Goal: Information Seeking & Learning: Learn about a topic

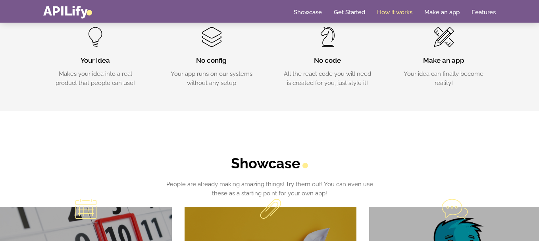
scroll to position [276, 0]
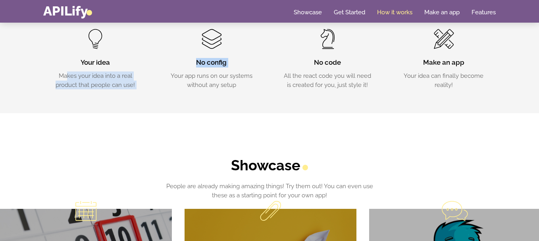
drag, startPoint x: 67, startPoint y: 75, endPoint x: 163, endPoint y: 74, distance: 96.5
click at [163, 74] on div "Your idea Makes your idea into a real product that people can use! No config Yo…" at bounding box center [269, 53] width 464 height 72
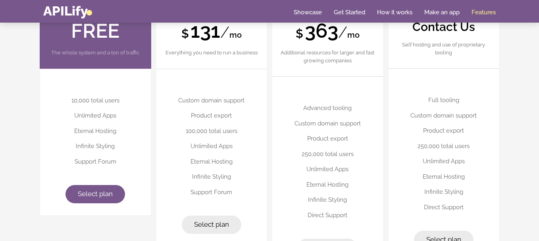
scroll to position [1970, 0]
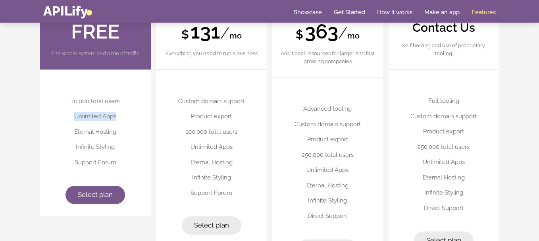
drag, startPoint x: 73, startPoint y: 112, endPoint x: 117, endPoint y: 123, distance: 44.9
click at [117, 123] on li "Unlimited Apps" at bounding box center [95, 116] width 95 height 15
drag, startPoint x: 73, startPoint y: 132, endPoint x: 111, endPoint y: 132, distance: 37.7
click at [111, 132] on li "Eternal Hosting" at bounding box center [95, 131] width 95 height 15
drag, startPoint x: 81, startPoint y: 145, endPoint x: 98, endPoint y: 146, distance: 17.5
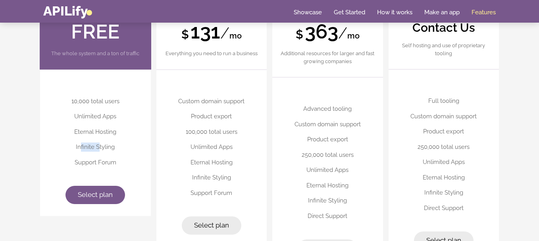
click at [98, 146] on li "Infinite Styling" at bounding box center [95, 146] width 95 height 15
drag, startPoint x: 299, startPoint y: 125, endPoint x: 349, endPoint y: 126, distance: 50.4
click at [349, 122] on li "Custom domain support" at bounding box center [327, 124] width 95 height 15
click at [301, 137] on li "Product export" at bounding box center [327, 139] width 95 height 15
drag, startPoint x: 196, startPoint y: 110, endPoint x: 205, endPoint y: 127, distance: 19.4
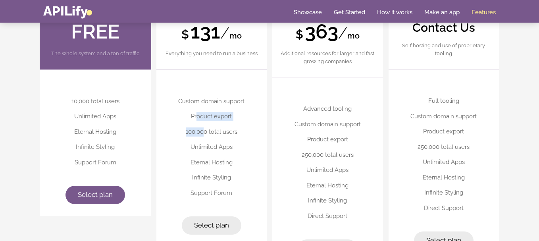
click at [205, 127] on ul "Custom domain support Product export 100,000 total users Unlimited Apps Eternal…" at bounding box center [211, 147] width 95 height 107
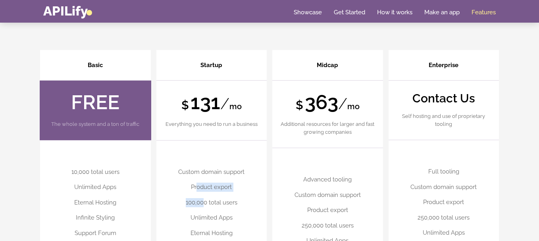
scroll to position [1899, 0]
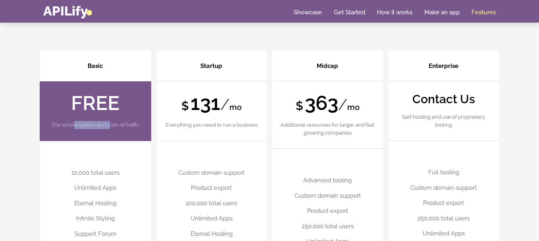
drag, startPoint x: 74, startPoint y: 125, endPoint x: 109, endPoint y: 119, distance: 35.0
click at [109, 119] on header "FREE The whole system and a ton of traffic" at bounding box center [96, 111] width 112 height 60
drag, startPoint x: 72, startPoint y: 170, endPoint x: 118, endPoint y: 172, distance: 46.1
click at [118, 172] on li "10,000 total users" at bounding box center [95, 172] width 95 height 15
click at [400, 12] on link "How it works" at bounding box center [394, 12] width 35 height 8
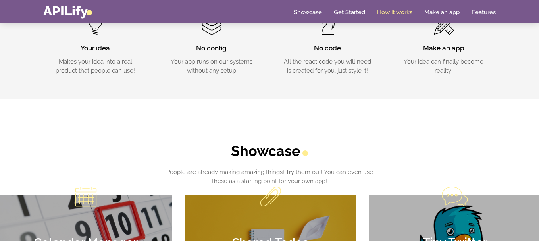
scroll to position [259, 0]
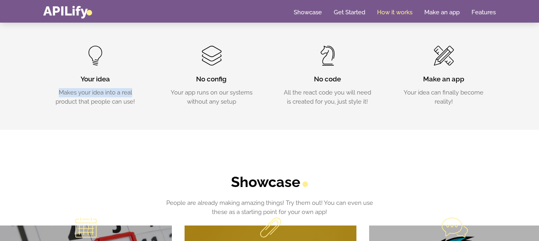
drag, startPoint x: 59, startPoint y: 92, endPoint x: 150, endPoint y: 94, distance: 91.3
click at [150, 94] on div "Your idea Makes your idea into a real product that people can use!" at bounding box center [95, 76] width 116 height 60
click at [158, 111] on section "Your idea Makes your idea into a real product that people can use! No config Yo…" at bounding box center [269, 76] width 539 height 108
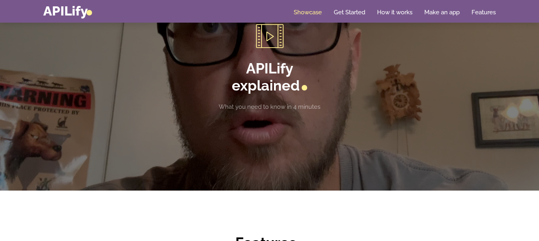
scroll to position [1038, 0]
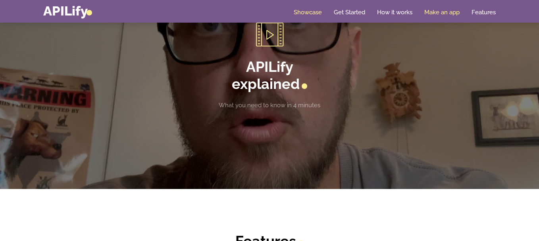
click at [433, 11] on link "Make an app" at bounding box center [441, 12] width 35 height 8
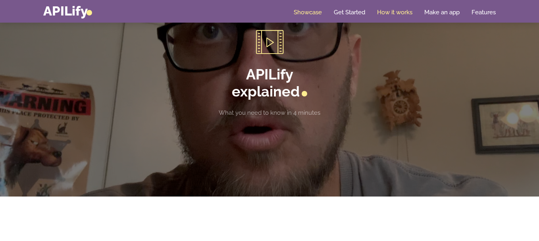
click at [389, 13] on link "How it works" at bounding box center [394, 12] width 35 height 8
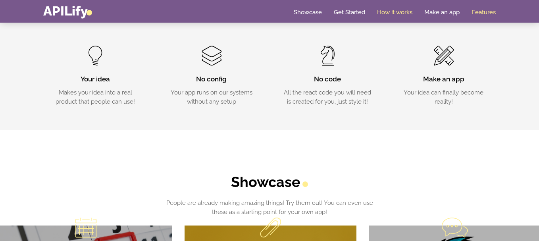
click at [477, 11] on link "Features" at bounding box center [484, 12] width 24 height 8
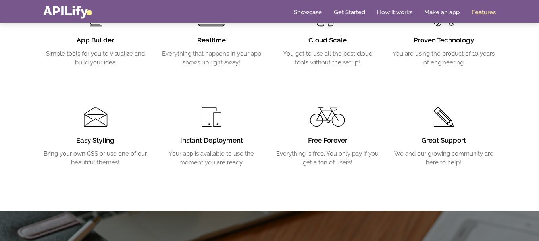
scroll to position [1348, 0]
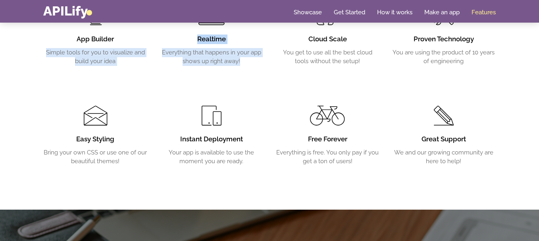
drag, startPoint x: 44, startPoint y: 53, endPoint x: 257, endPoint y: 59, distance: 212.8
click at [257, 59] on div "App Builder Simple tools for you to visualize and build your idea Realtime Ever…" at bounding box center [269, 65] width 464 height 200
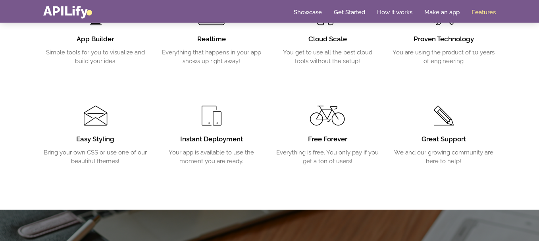
click at [277, 84] on div "Free Forever Everything is free. You only pay if you get a ton of users!" at bounding box center [328, 116] width 116 height 100
drag, startPoint x: 276, startPoint y: 48, endPoint x: 377, endPoint y: 62, distance: 101.8
click at [377, 62] on p "You get to use all the best cloud tools without the setup!" at bounding box center [327, 57] width 104 height 18
click at [362, 85] on div "Free Forever Everything is free. You only pay if you get a ton of users!" at bounding box center [328, 116] width 116 height 100
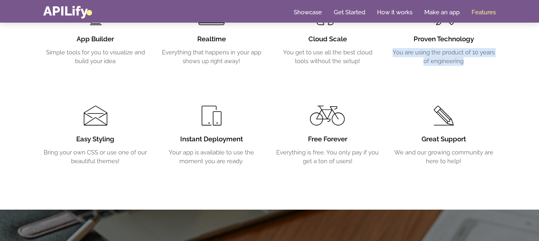
drag, startPoint x: 390, startPoint y: 53, endPoint x: 485, endPoint y: 63, distance: 96.2
click at [485, 63] on div "Proven Technology You are using the product of 10 years of engineering" at bounding box center [444, 15] width 116 height 100
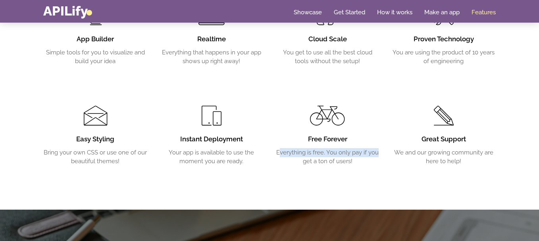
drag, startPoint x: 282, startPoint y: 150, endPoint x: 380, endPoint y: 153, distance: 98.5
click at [380, 153] on div "Free Forever Everything is free. You only pay if you get a ton of users!" at bounding box center [328, 116] width 116 height 100
drag, startPoint x: 306, startPoint y: 161, endPoint x: 370, endPoint y: 169, distance: 65.2
click at [364, 164] on p "Everything is free. You only pay if you get a ton of users!" at bounding box center [327, 157] width 104 height 18
click at [329, 175] on section "Features You are bringing your great idea! Here's what we bring to the table to…" at bounding box center [269, 44] width 539 height 331
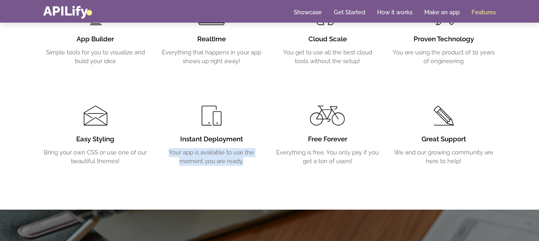
drag, startPoint x: 193, startPoint y: 151, endPoint x: 254, endPoint y: 160, distance: 61.4
click at [254, 160] on p "Your app is available to use the moment you are ready." at bounding box center [212, 157] width 104 height 18
drag, startPoint x: 252, startPoint y: 174, endPoint x: 245, endPoint y: 173, distance: 6.9
click at [251, 174] on section "Features You are bringing your great idea! Here's what we bring to the table to…" at bounding box center [269, 44] width 539 height 331
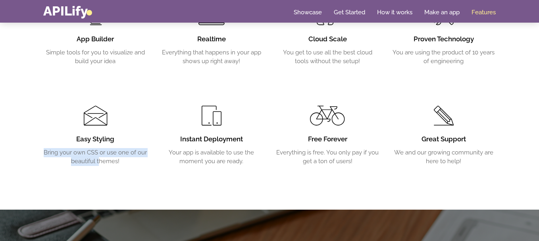
drag, startPoint x: 38, startPoint y: 153, endPoint x: 99, endPoint y: 157, distance: 61.3
click at [99, 157] on div "Easy Styling Bring your own CSS or use one of our beautiful themes!" at bounding box center [95, 116] width 116 height 100
drag, startPoint x: 117, startPoint y: 169, endPoint x: 123, endPoint y: 170, distance: 5.6
click at [117, 169] on section "Features You are bringing your great idea! Here's what we bring to the table to…" at bounding box center [269, 44] width 539 height 331
drag, startPoint x: 94, startPoint y: 153, endPoint x: 133, endPoint y: 166, distance: 40.7
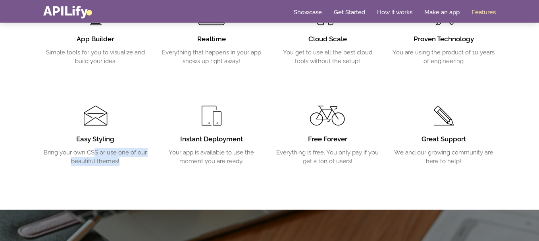
click at [133, 166] on section "Features You are bringing your great idea! Here's what we bring to the table to…" at bounding box center [269, 44] width 539 height 331
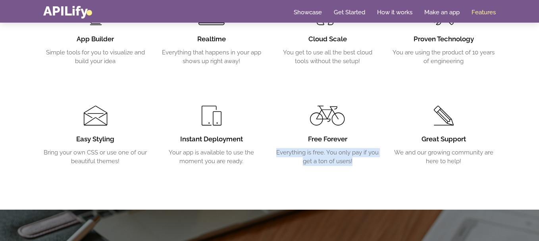
drag, startPoint x: 273, startPoint y: 152, endPoint x: 367, endPoint y: 160, distance: 94.4
click at [366, 159] on div "Free Forever Everything is free. You only pay if you get a ton of users!" at bounding box center [328, 116] width 116 height 100
click at [368, 168] on section "Features You are bringing your great idea! Here's what we bring to the table to…" at bounding box center [269, 44] width 539 height 331
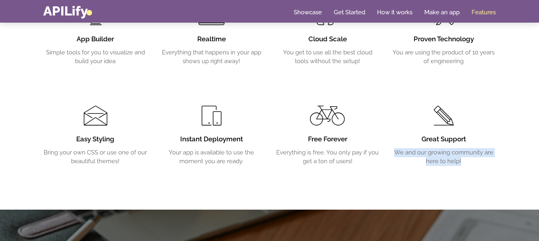
drag, startPoint x: 393, startPoint y: 151, endPoint x: 479, endPoint y: 161, distance: 86.7
click at [479, 161] on p "We and our growing community are here to help!" at bounding box center [444, 157] width 104 height 18
click at [346, 169] on section "Features You are bringing your great idea! Here's what we bring to the table to…" at bounding box center [269, 44] width 539 height 331
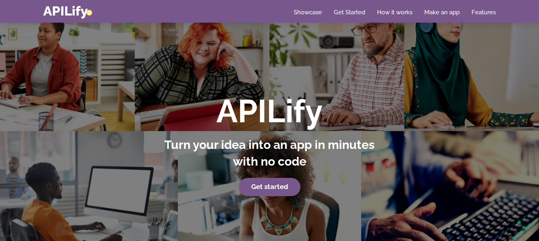
scroll to position [4, 0]
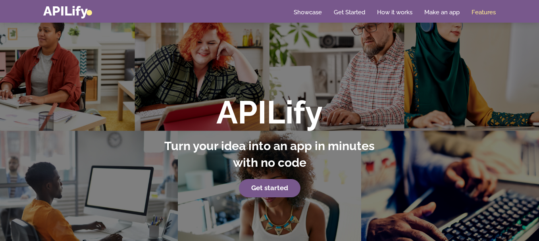
click at [481, 8] on link "Features" at bounding box center [484, 12] width 24 height 8
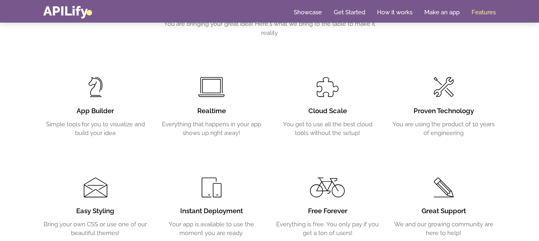
scroll to position [1277, 0]
drag, startPoint x: 423, startPoint y: 126, endPoint x: 498, endPoint y: 122, distance: 75.1
click at [498, 122] on div "Proven Technology You are using the product of 10 years of engineering" at bounding box center [444, 87] width 116 height 100
drag, startPoint x: 288, startPoint y: 120, endPoint x: 374, endPoint y: 122, distance: 85.7
click at [374, 122] on p "You get to use all the best cloud tools without the setup!" at bounding box center [327, 128] width 104 height 18
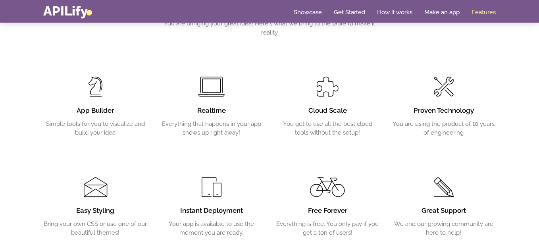
click at [366, 139] on div "Free Forever Everything is free. You only pay if you get a ton of users!" at bounding box center [328, 187] width 116 height 100
drag, startPoint x: 297, startPoint y: 131, endPoint x: 329, endPoint y: 130, distance: 31.8
click at [329, 130] on p "You get to use all the best cloud tools without the setup!" at bounding box center [327, 128] width 104 height 18
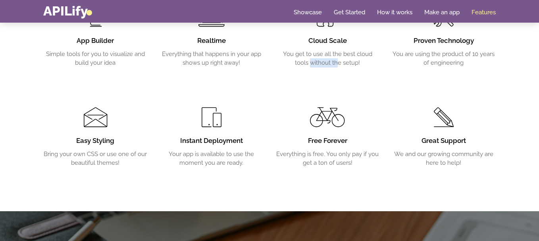
scroll to position [1348, 0]
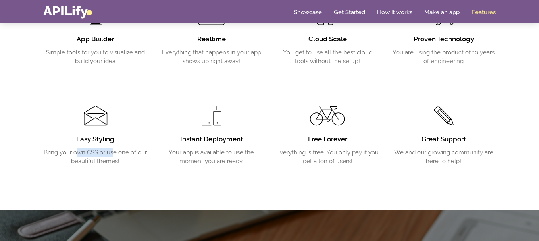
drag, startPoint x: 77, startPoint y: 149, endPoint x: 112, endPoint y: 148, distance: 34.9
click at [112, 148] on p "Bring your own CSS or use one of our beautiful themes!" at bounding box center [95, 157] width 104 height 18
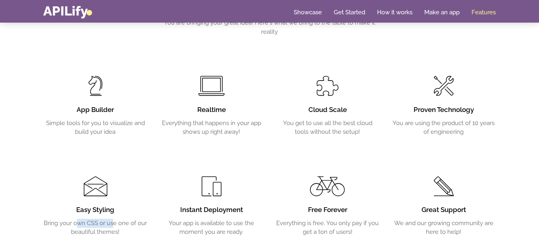
scroll to position [1277, 0]
drag, startPoint x: 167, startPoint y: 121, endPoint x: 234, endPoint y: 120, distance: 67.1
click at [234, 120] on p "Everything that happens in your app shows up right away!" at bounding box center [212, 128] width 104 height 18
click at [256, 138] on div "Instant Deployment Your app is available to use the moment you are ready." at bounding box center [212, 187] width 116 height 100
drag, startPoint x: 187, startPoint y: 127, endPoint x: 239, endPoint y: 128, distance: 51.2
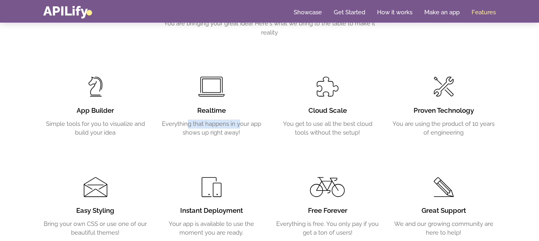
click at [239, 128] on p "Everything that happens in your app shows up right away!" at bounding box center [212, 128] width 104 height 18
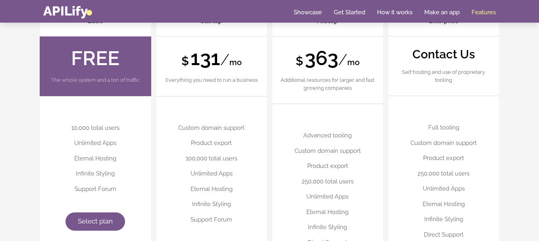
scroll to position [1944, 0]
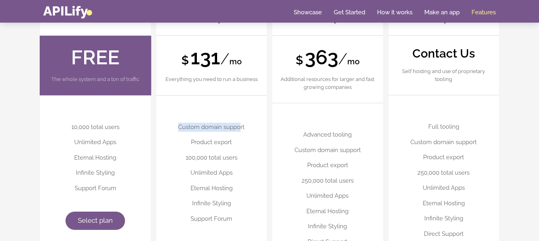
drag, startPoint x: 173, startPoint y: 121, endPoint x: 241, endPoint y: 126, distance: 67.7
click at [240, 126] on li "Custom domain support" at bounding box center [211, 126] width 95 height 15
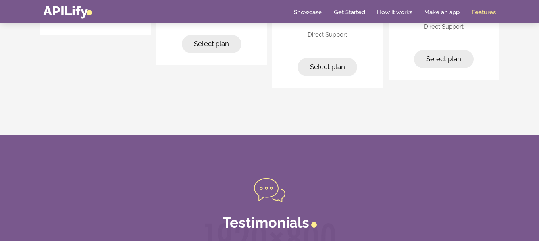
scroll to position [2272, 0]
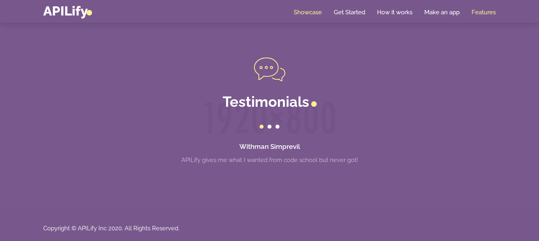
click at [314, 12] on link "Showcase" at bounding box center [308, 12] width 28 height 8
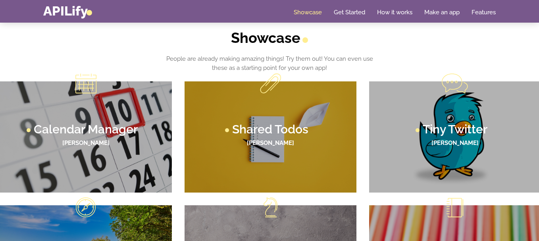
scroll to position [367, 0]
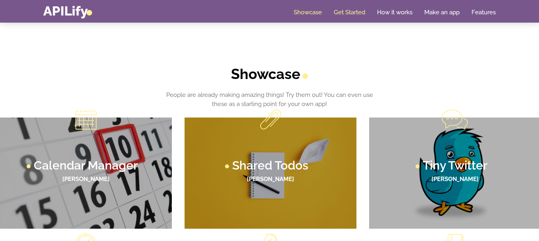
click at [345, 10] on link "Get Started" at bounding box center [349, 12] width 31 height 8
click at [342, 11] on link "Get Started" at bounding box center [349, 12] width 31 height 8
click at [403, 8] on link "How it works" at bounding box center [394, 12] width 35 height 8
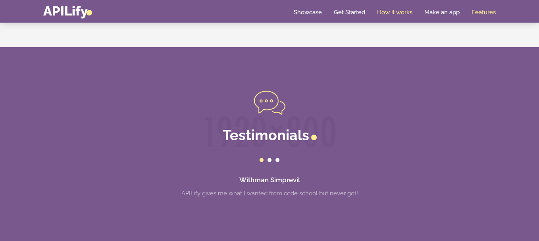
scroll to position [2240, 0]
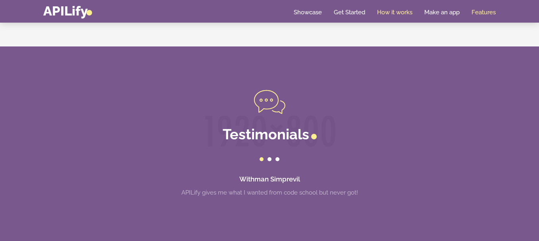
click at [270, 158] on div at bounding box center [270, 159] width 4 height 4
click at [281, 160] on div at bounding box center [269, 159] width 452 height 9
click at [281, 159] on div at bounding box center [269, 159] width 452 height 9
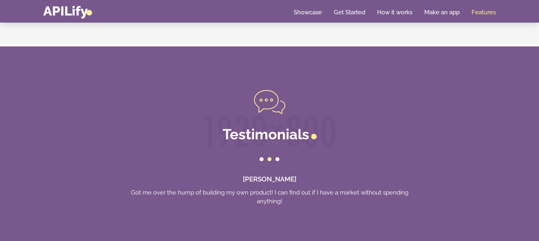
click at [127, 75] on section "Testimonials [PERSON_NAME] APILify gives me what I wanted from code school but …" at bounding box center [269, 147] width 539 height 203
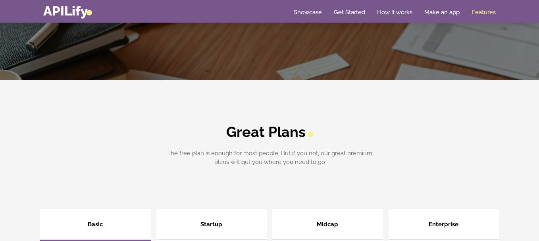
scroll to position [1740, 0]
